Goal: Task Accomplishment & Management: Use online tool/utility

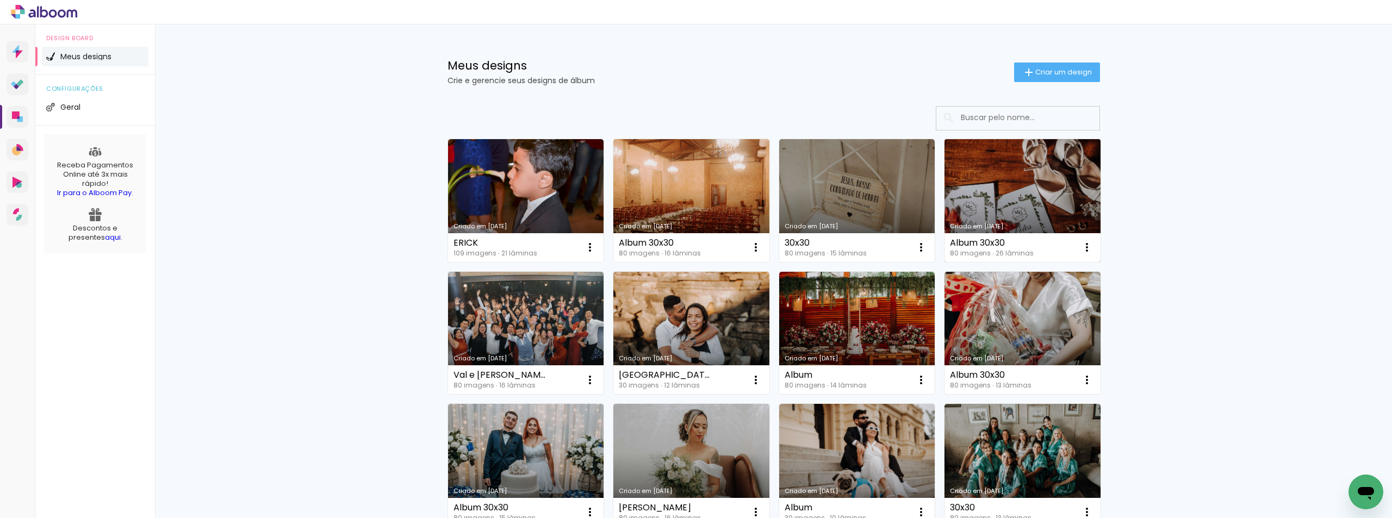
click at [1003, 178] on link "Criado em [DATE]" at bounding box center [1023, 200] width 156 height 123
click at [1081, 241] on iron-icon at bounding box center [1087, 247] width 13 height 13
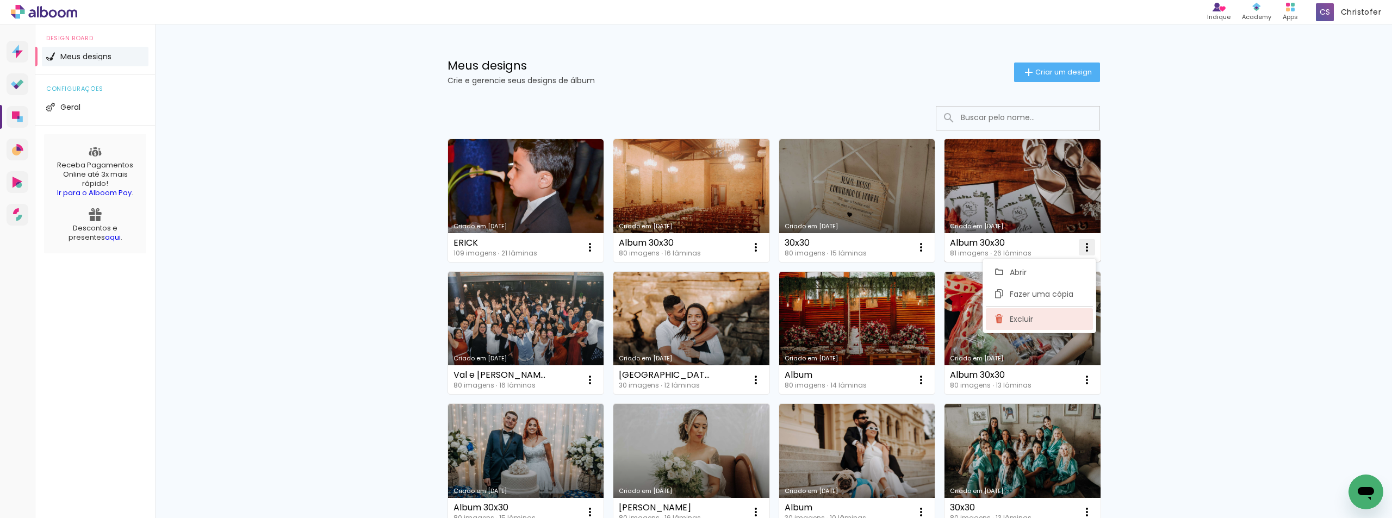
click at [1028, 317] on span "Excluir" at bounding box center [1021, 319] width 23 height 8
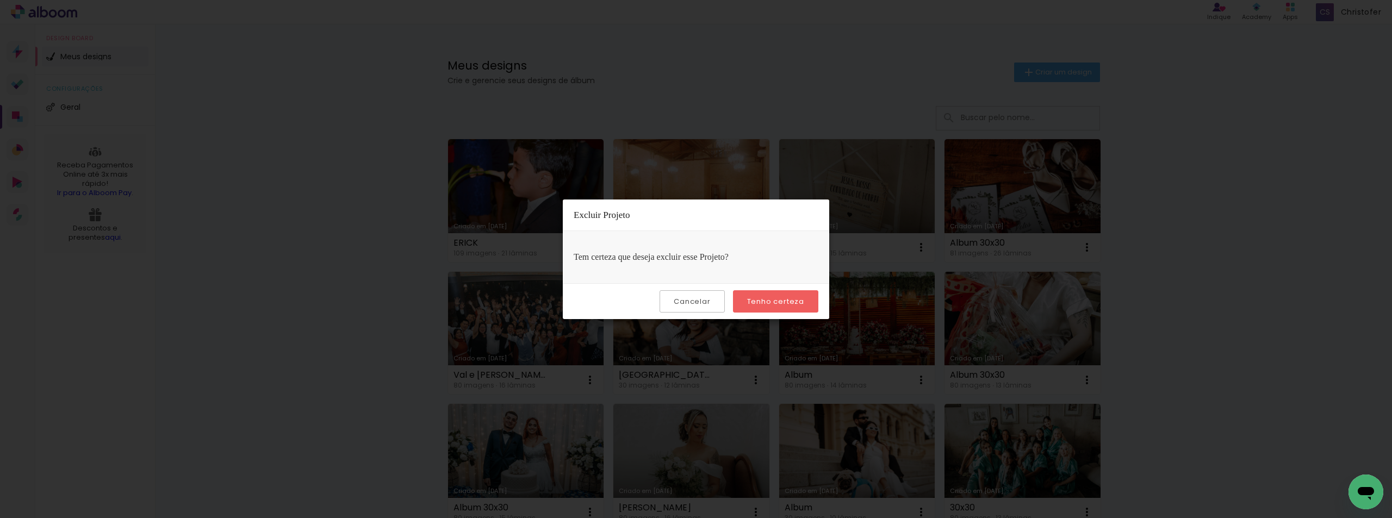
click at [804, 302] on paper-button "Tenho certeza" at bounding box center [775, 301] width 85 height 22
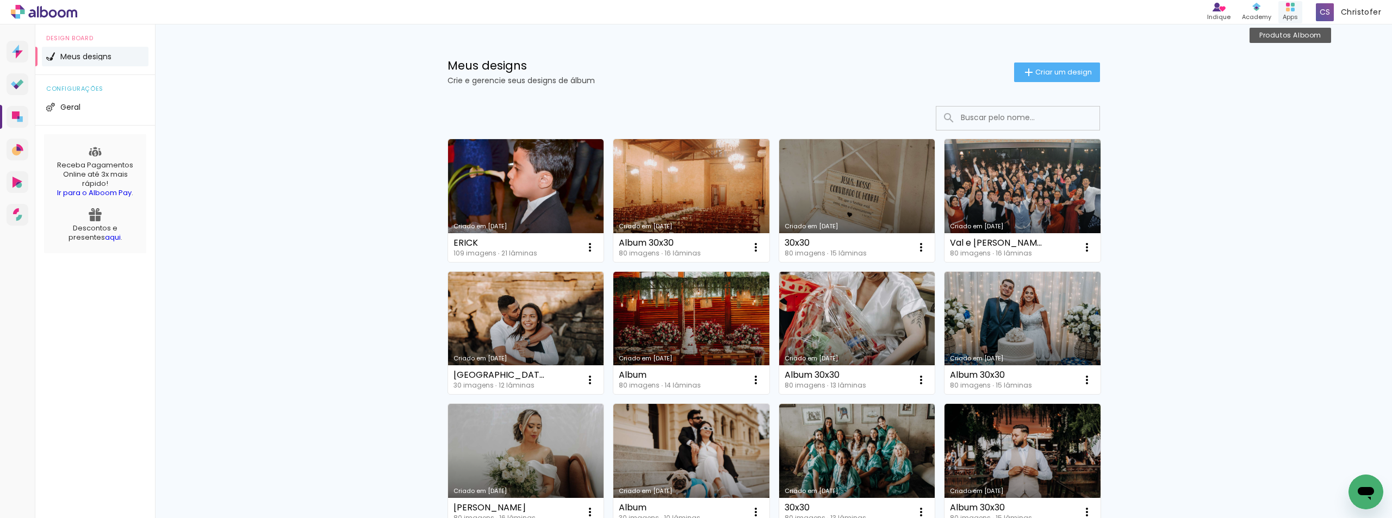
click at [1289, 8] on rect at bounding box center [1288, 10] width 4 height 4
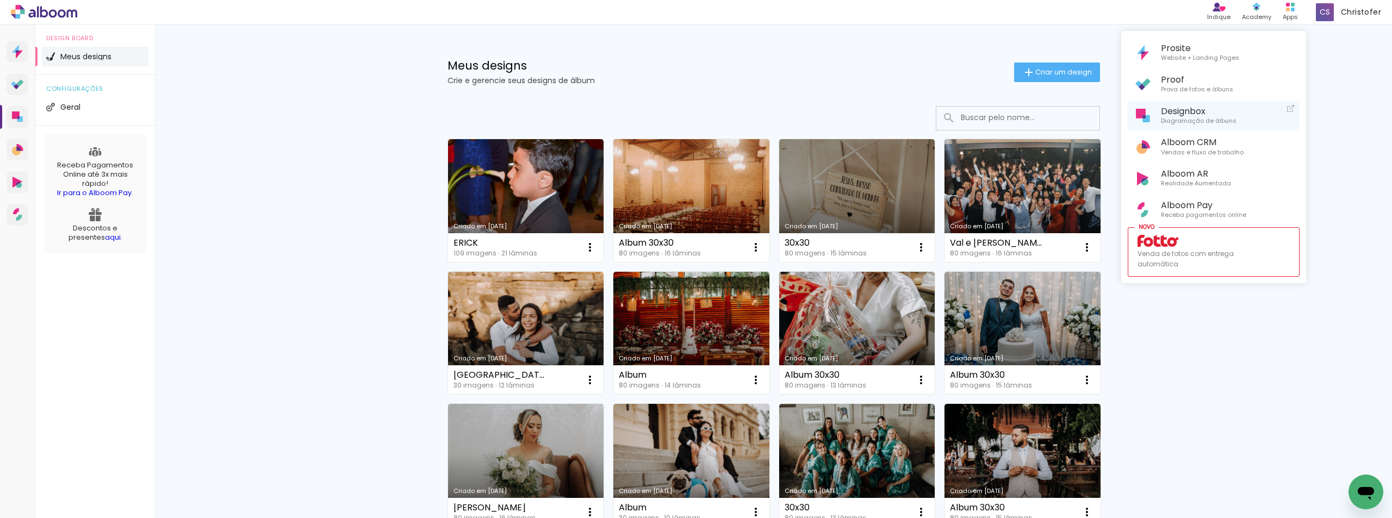
click at [1211, 113] on span "Designbox" at bounding box center [1199, 111] width 76 height 10
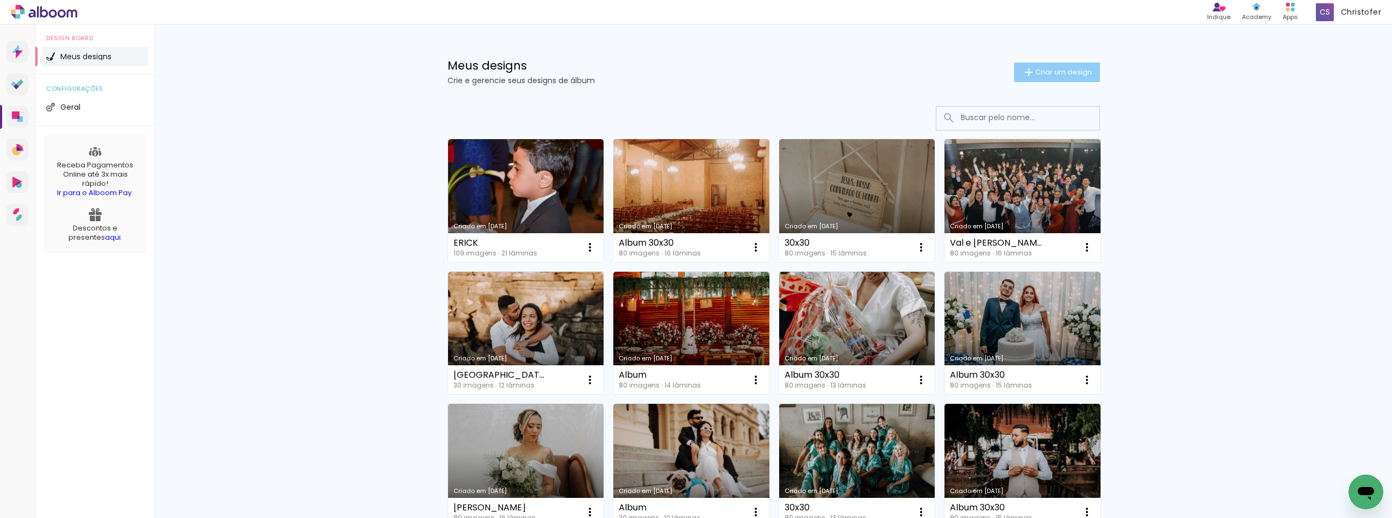
click at [1070, 70] on span "Criar um design" at bounding box center [1063, 72] width 57 height 7
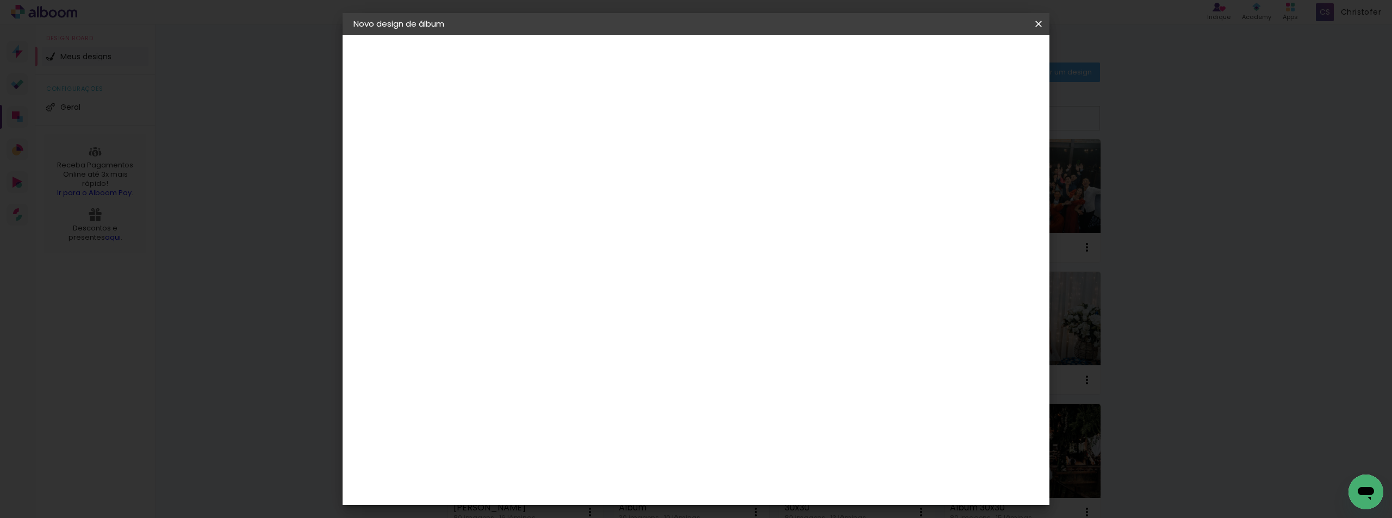
click at [531, 146] on input at bounding box center [531, 146] width 0 height 17
type input "G"
type input "[PERSON_NAME] e [PERSON_NAME]"
type paper-input "[PERSON_NAME] e [PERSON_NAME]"
click at [643, 51] on paper-button "Avançar" at bounding box center [616, 57] width 53 height 18
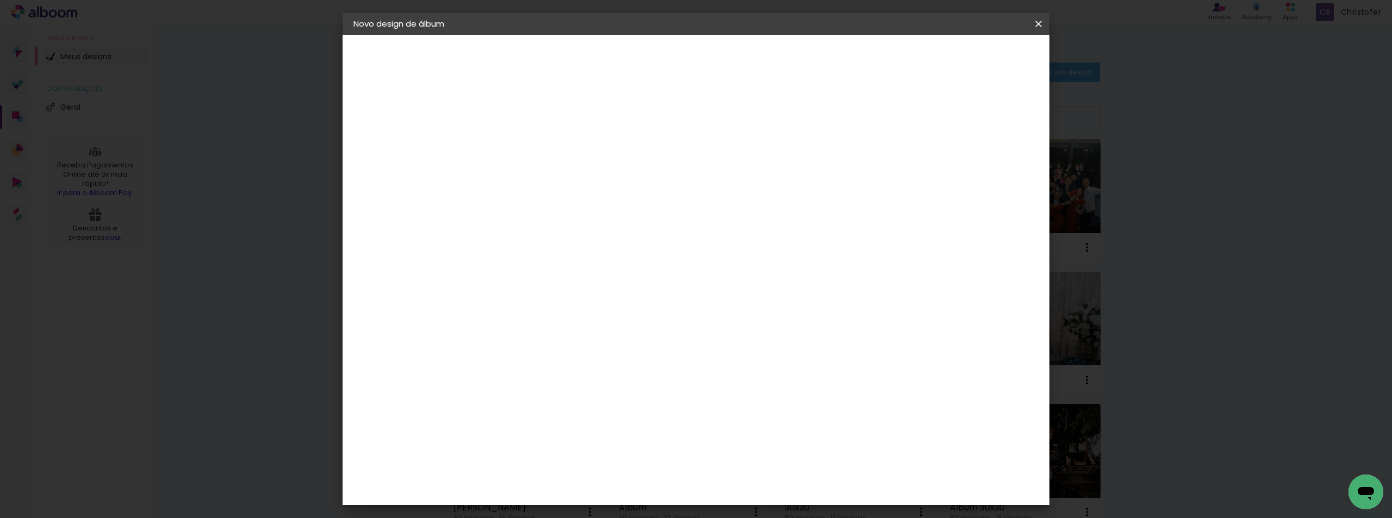
scroll to position [1088, 0]
click at [551, 303] on div "Go image" at bounding box center [537, 311] width 27 height 17
click at [0, 0] on slot "Avançar" at bounding box center [0, 0] width 0 height 0
click at [587, 183] on iron-icon at bounding box center [580, 189] width 13 height 13
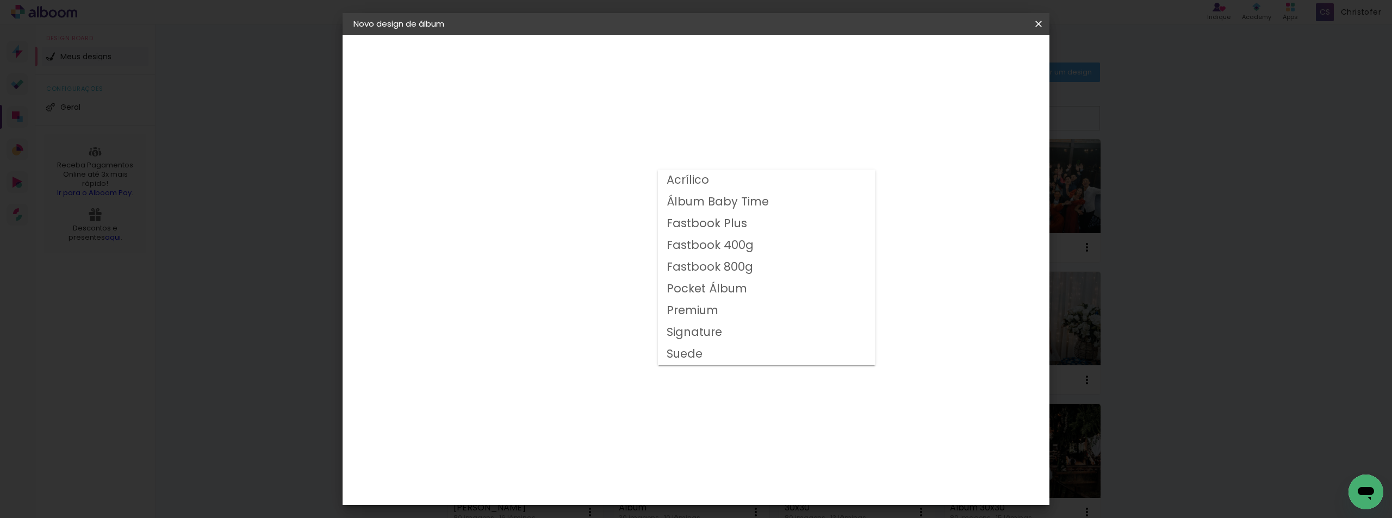
click at [0, 0] on slot "Fastbook 800g" at bounding box center [0, 0] width 0 height 0
type input "Fastbook 800g"
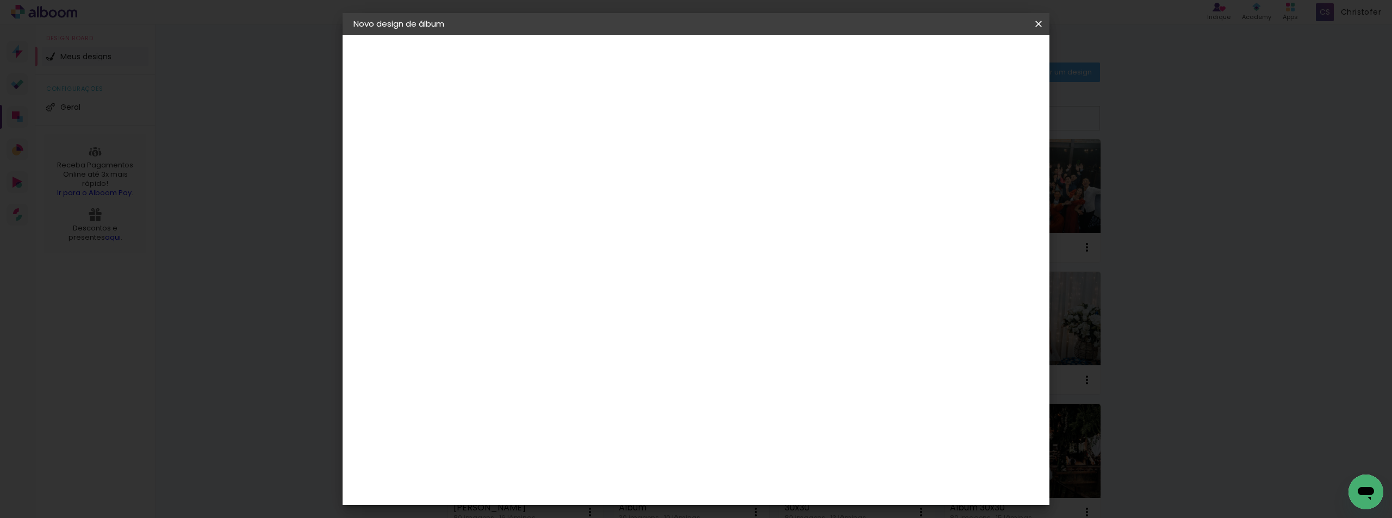
scroll to position [163, 0]
click at [605, 374] on span "30 × 30" at bounding box center [579, 391] width 51 height 35
click at [0, 0] on slot "Avançar" at bounding box center [0, 0] width 0 height 0
click at [971, 57] on span "Iniciar design" at bounding box center [945, 58] width 49 height 8
